Goal: Information Seeking & Learning: Find specific fact

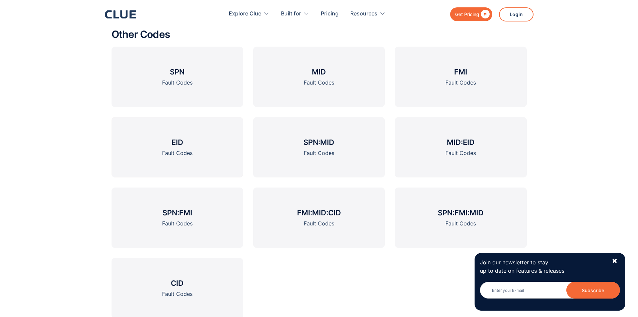
scroll to position [904, 0]
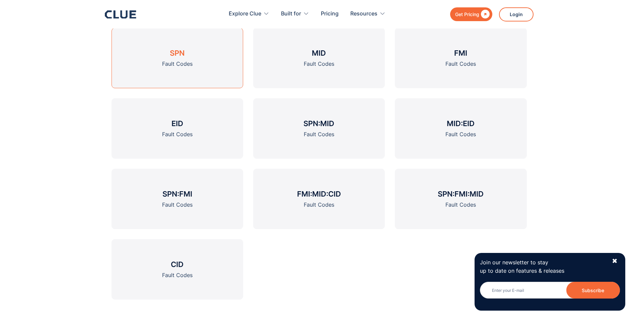
click at [175, 55] on h3 "SPN" at bounding box center [177, 53] width 15 height 10
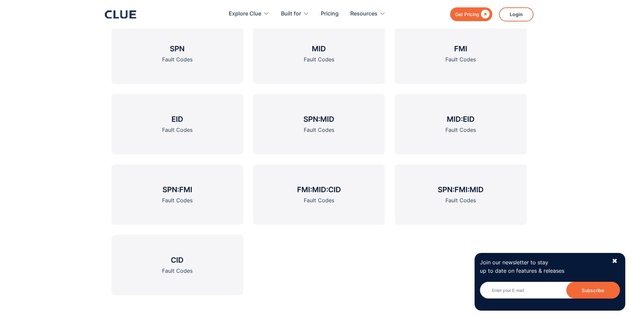
scroll to position [871, 0]
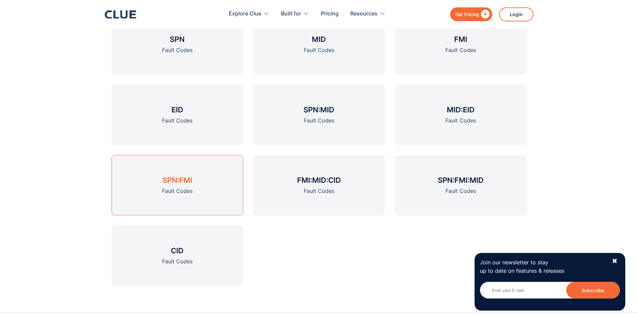
click at [172, 180] on h3 "SPN:FMI" at bounding box center [177, 180] width 30 height 10
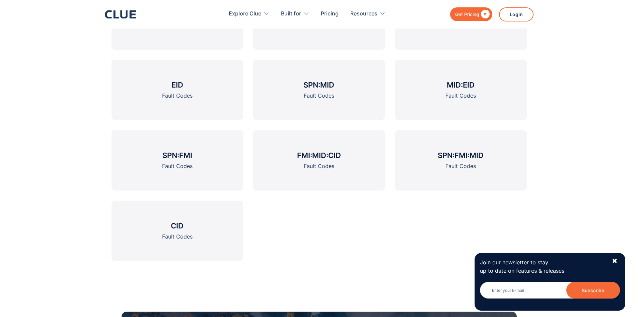
scroll to position [1038, 0]
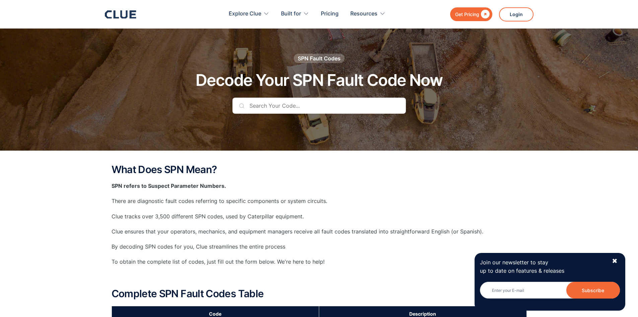
scroll to position [871, 0]
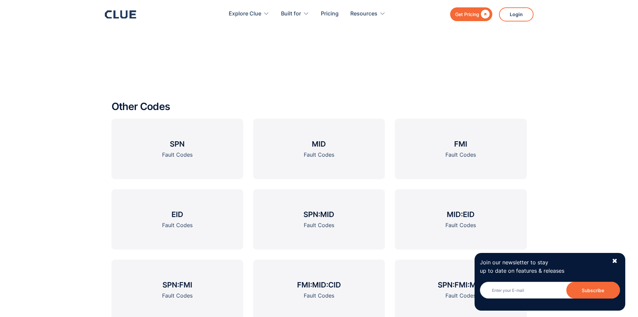
scroll to position [837, 0]
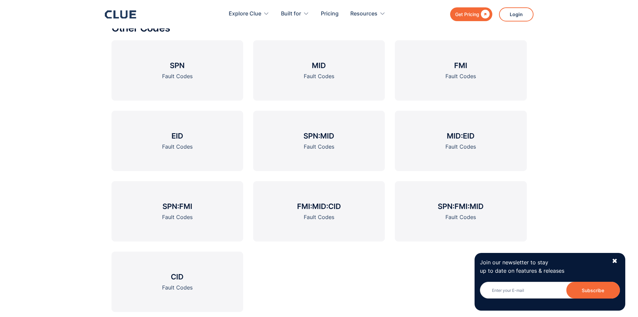
scroll to position [904, 0]
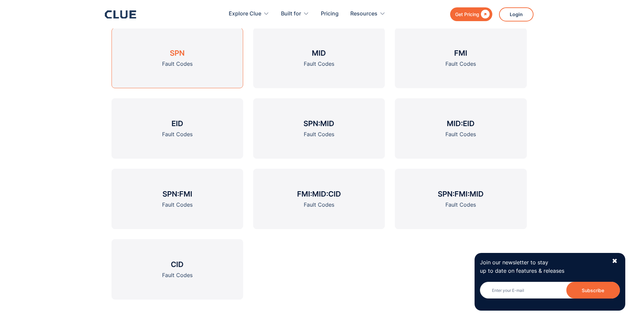
click at [185, 56] on h3 "SPN" at bounding box center [177, 53] width 15 height 10
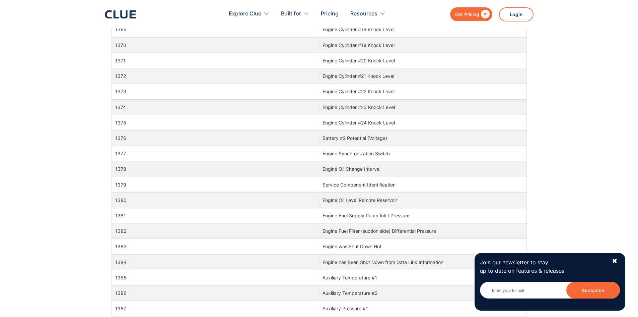
scroll to position [16080, 0]
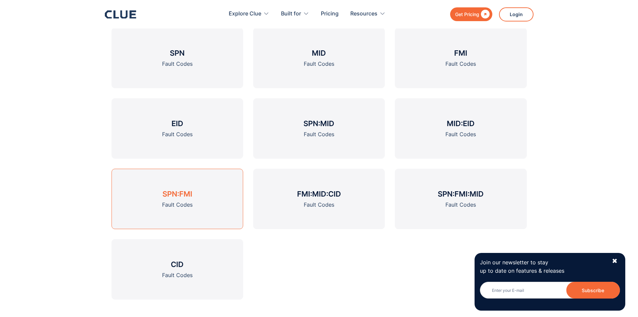
click at [173, 193] on h3 "SPN:FMI" at bounding box center [177, 194] width 30 height 10
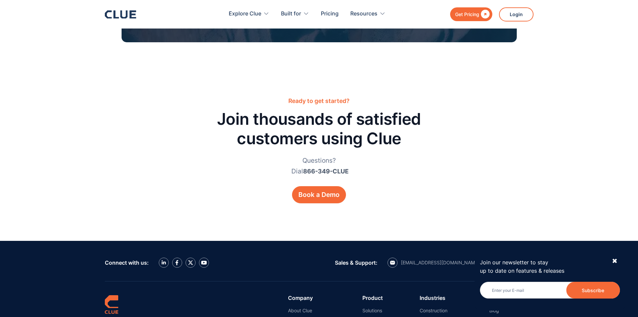
scroll to position [904, 0]
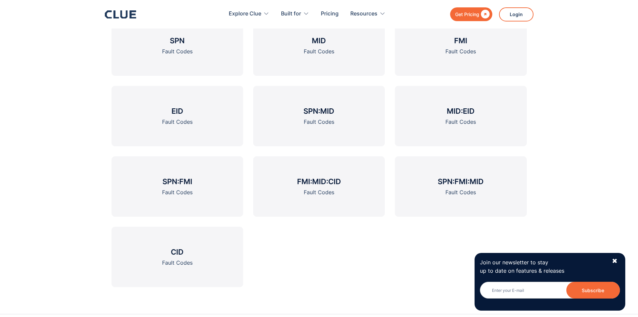
scroll to position [971, 0]
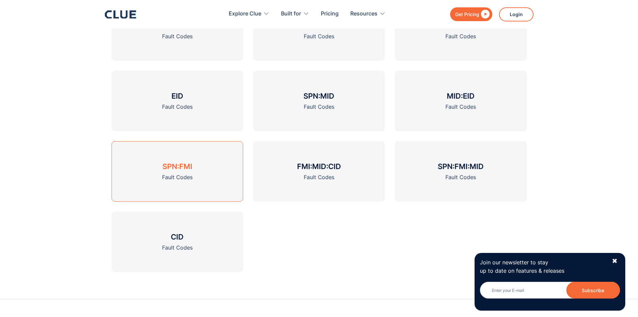
click at [173, 167] on h3 "SPN:FMI" at bounding box center [177, 166] width 30 height 10
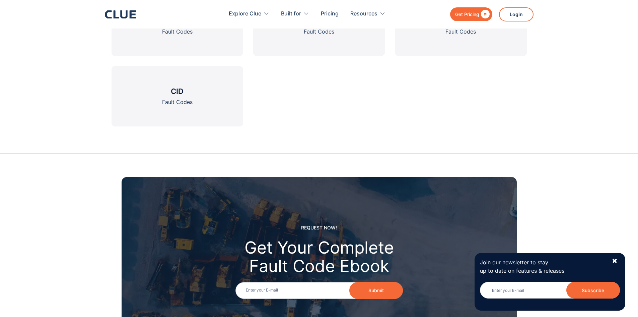
scroll to position [1105, 0]
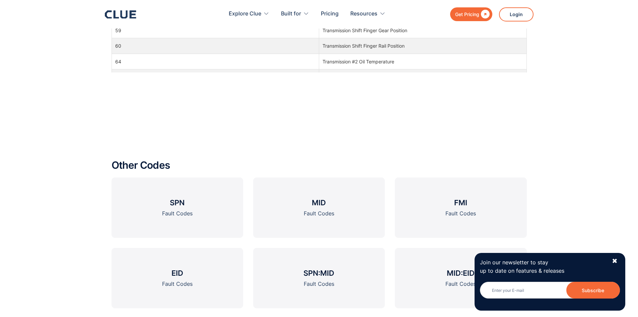
scroll to position [871, 0]
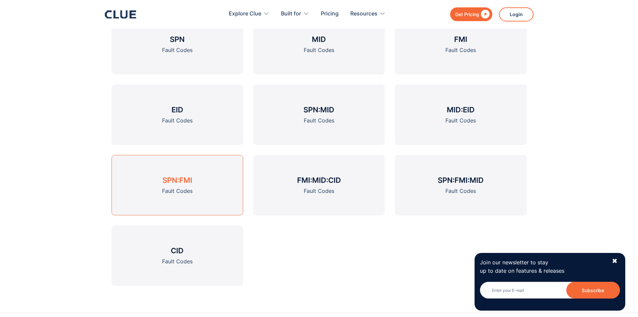
click at [173, 177] on h3 "SPN:FMI" at bounding box center [177, 180] width 30 height 10
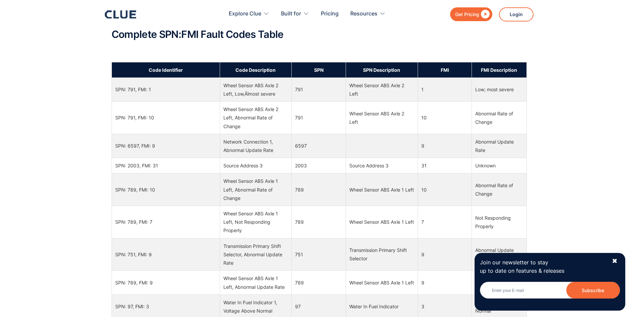
scroll to position [335, 0]
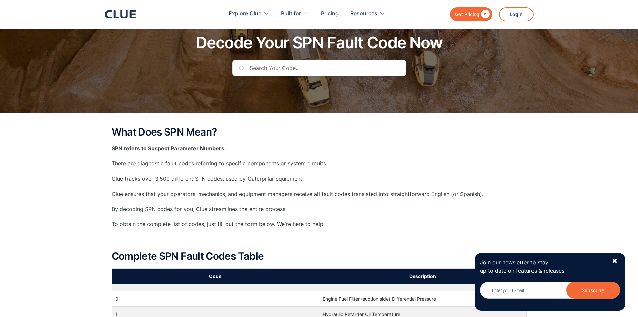
scroll to position [234, 0]
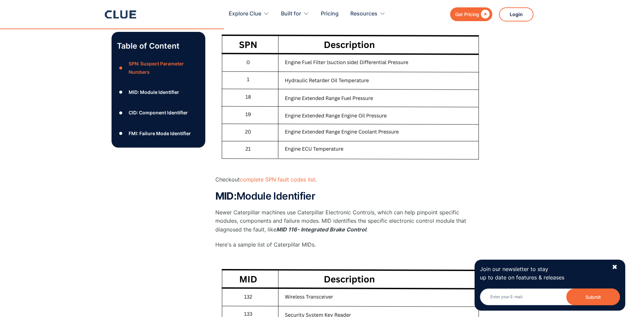
scroll to position [368, 0]
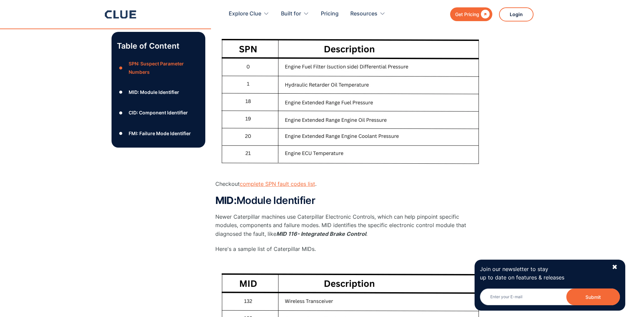
click at [292, 185] on link "complete SPN fault codes list" at bounding box center [277, 183] width 75 height 7
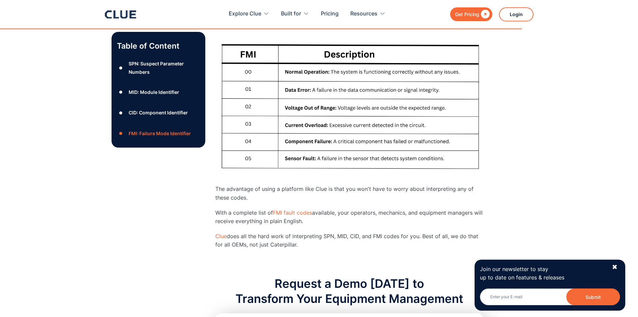
scroll to position [1105, 0]
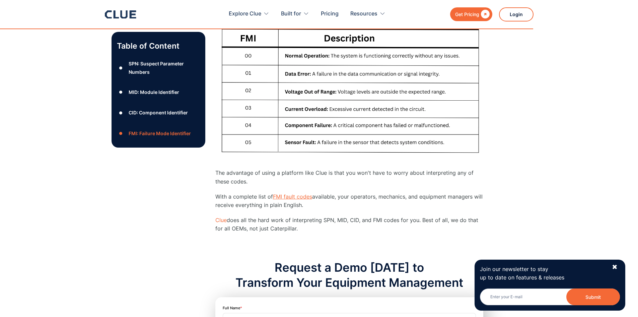
click at [295, 196] on link "FMI fault codes" at bounding box center [292, 196] width 39 height 7
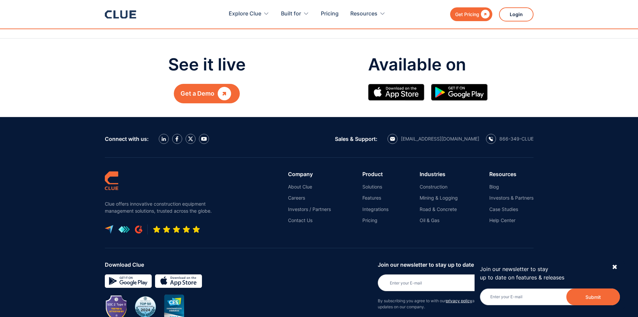
scroll to position [1911, 0]
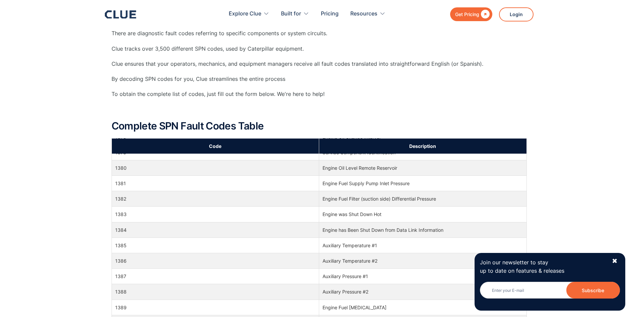
scroll to position [16314, 0]
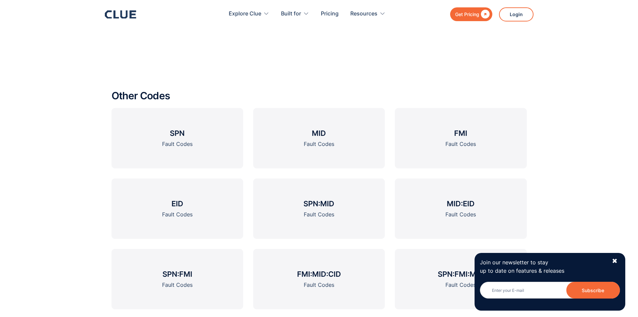
scroll to position [904, 0]
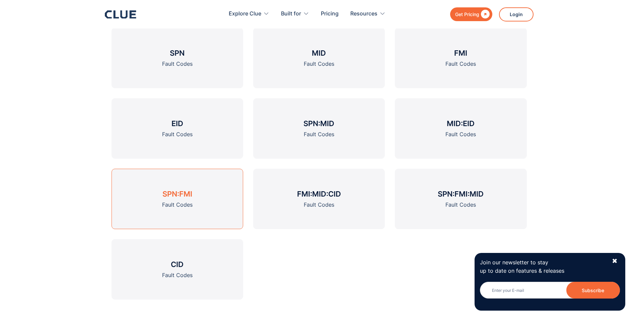
click at [180, 196] on h3 "SPN:FMI" at bounding box center [177, 194] width 30 height 10
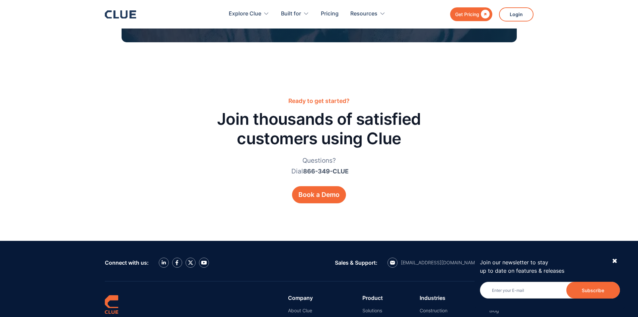
scroll to position [904, 0]
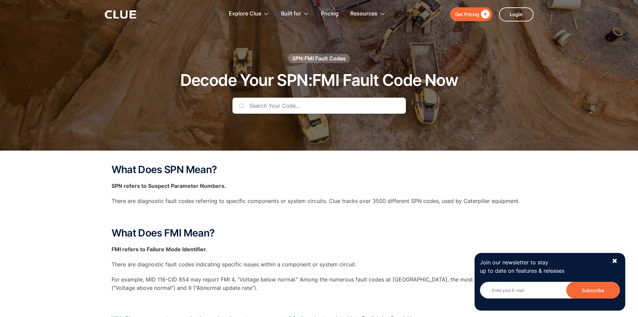
click at [255, 106] on input "text" at bounding box center [319, 105] width 174 height 16
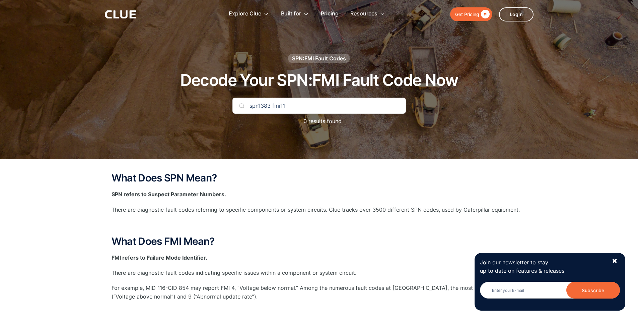
click at [241, 107] on img at bounding box center [241, 105] width 5 height 5
click at [287, 105] on input "spn1383 fmi11" at bounding box center [319, 105] width 174 height 16
type input "spn1383"
click at [240, 107] on img at bounding box center [241, 105] width 5 height 5
click at [302, 107] on input "spn1383" at bounding box center [319, 105] width 174 height 16
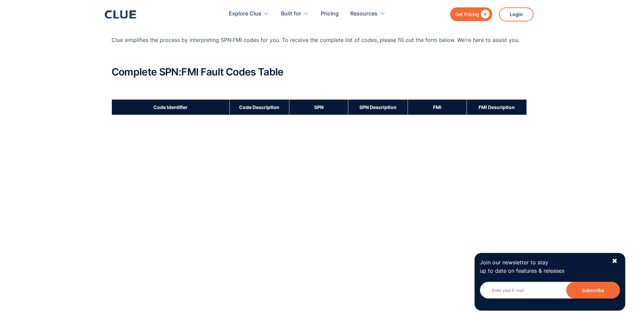
scroll to position [335, 0]
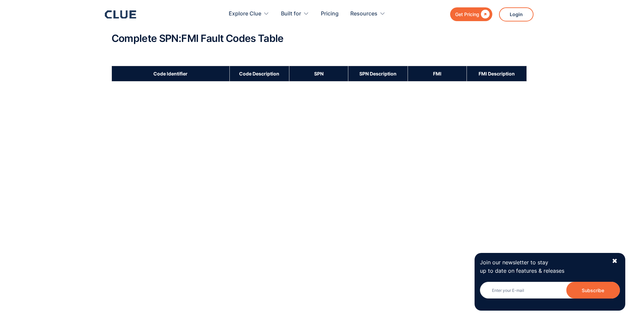
click at [198, 42] on h2 "Complete SPN:FMI Fault Codes Table" at bounding box center [319, 38] width 415 height 11
click at [334, 74] on th "SPN" at bounding box center [318, 73] width 59 height 15
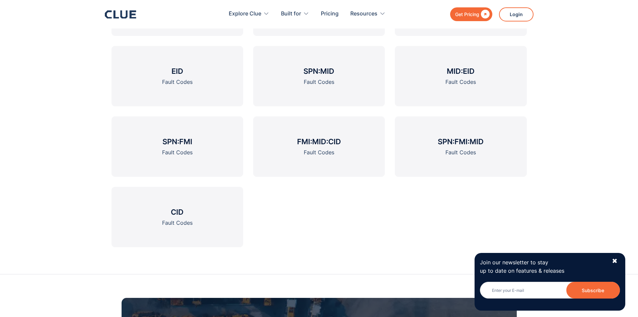
scroll to position [1005, 0]
click at [175, 139] on h3 "SPN:FMI" at bounding box center [177, 141] width 30 height 10
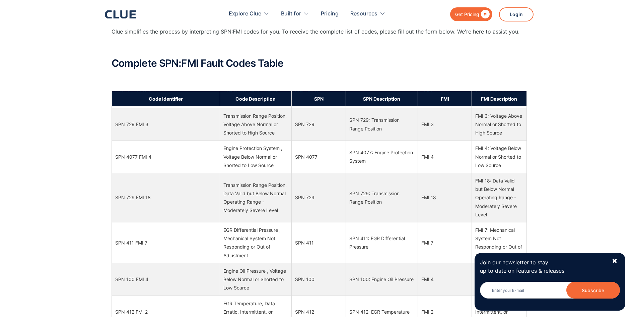
scroll to position [2897, 0]
